Goal: Find specific page/section: Find specific page/section

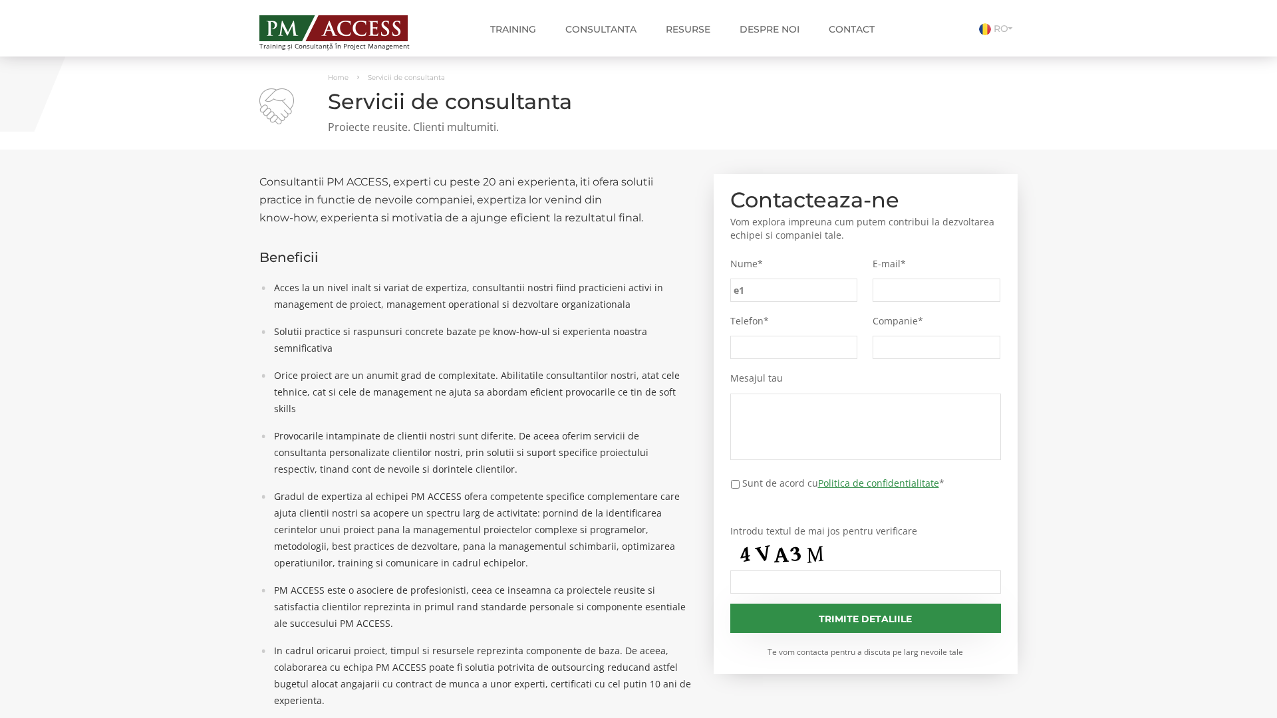
type input "e11"
type input "f7d"
type input "43e"
type input "fee"
